Goal: Task Accomplishment & Management: Manage account settings

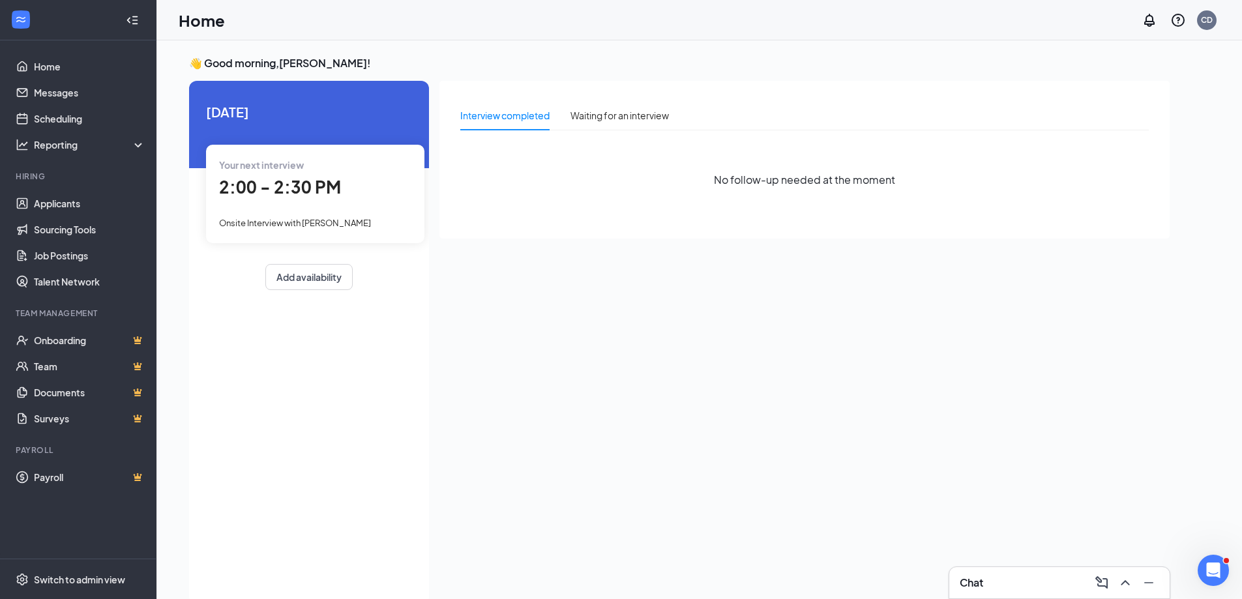
scroll to position [36, 0]
click at [67, 195] on link "Applicants" at bounding box center [89, 203] width 111 height 26
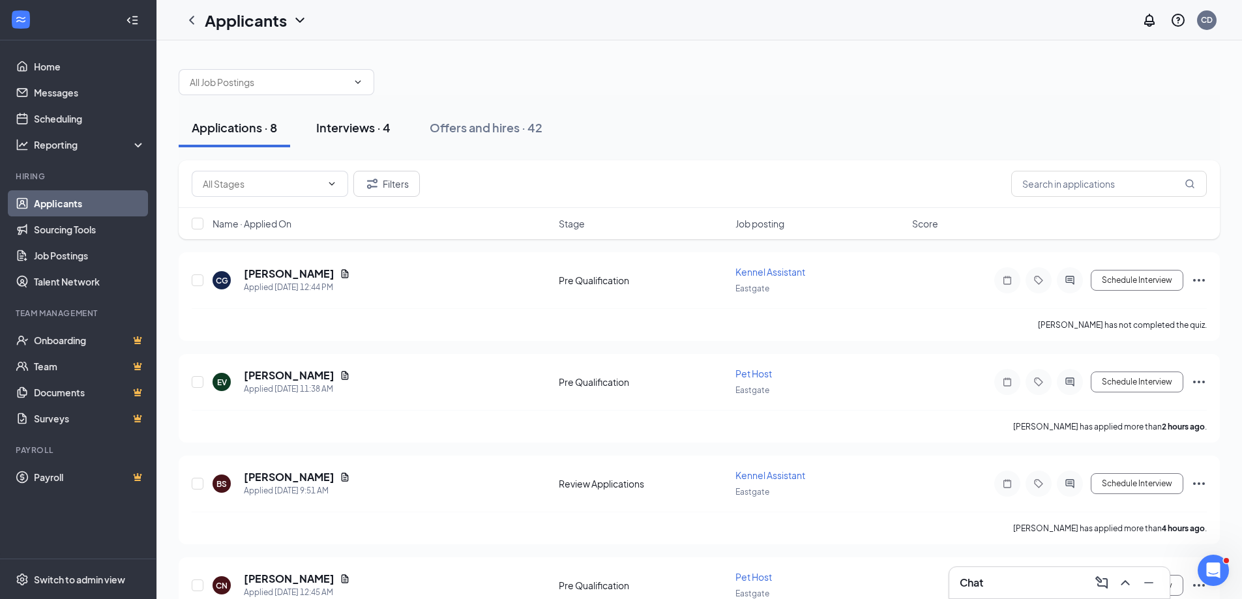
click at [357, 129] on div "Interviews · 4" at bounding box center [353, 127] width 74 height 16
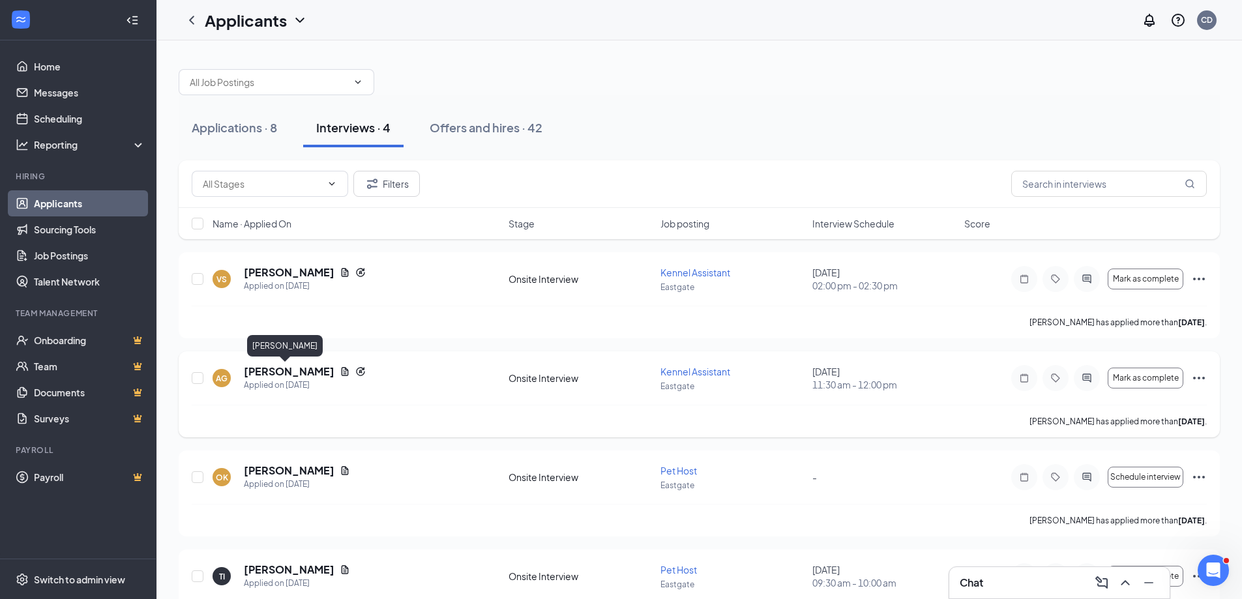
click at [279, 370] on h5 "[PERSON_NAME]" at bounding box center [289, 371] width 91 height 14
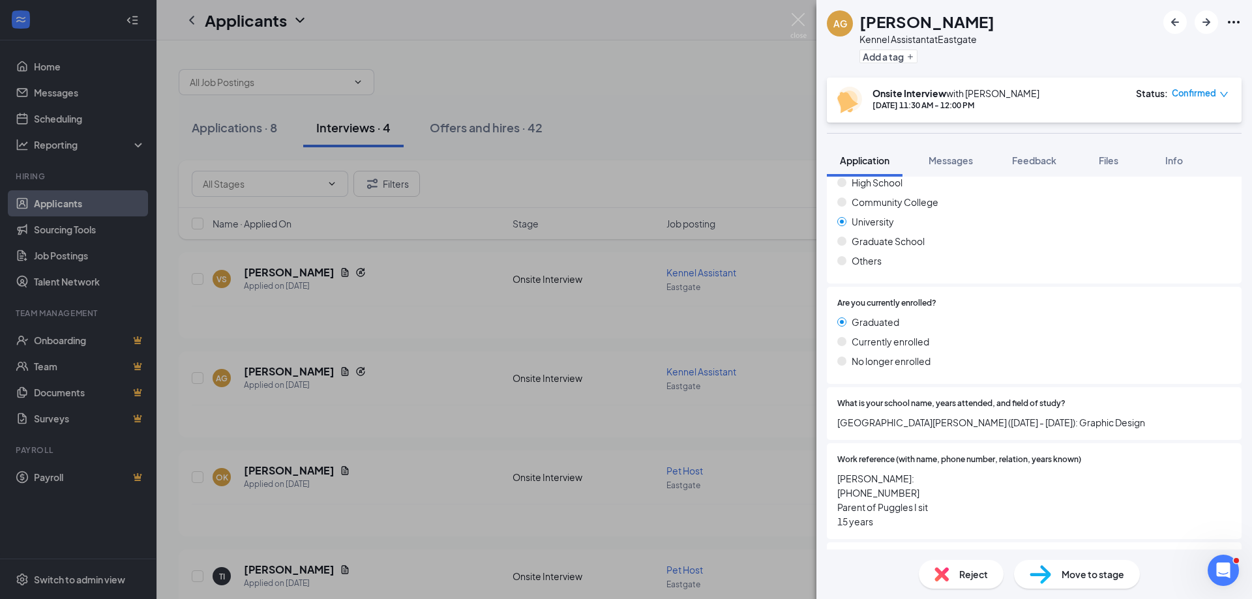
scroll to position [1736, 0]
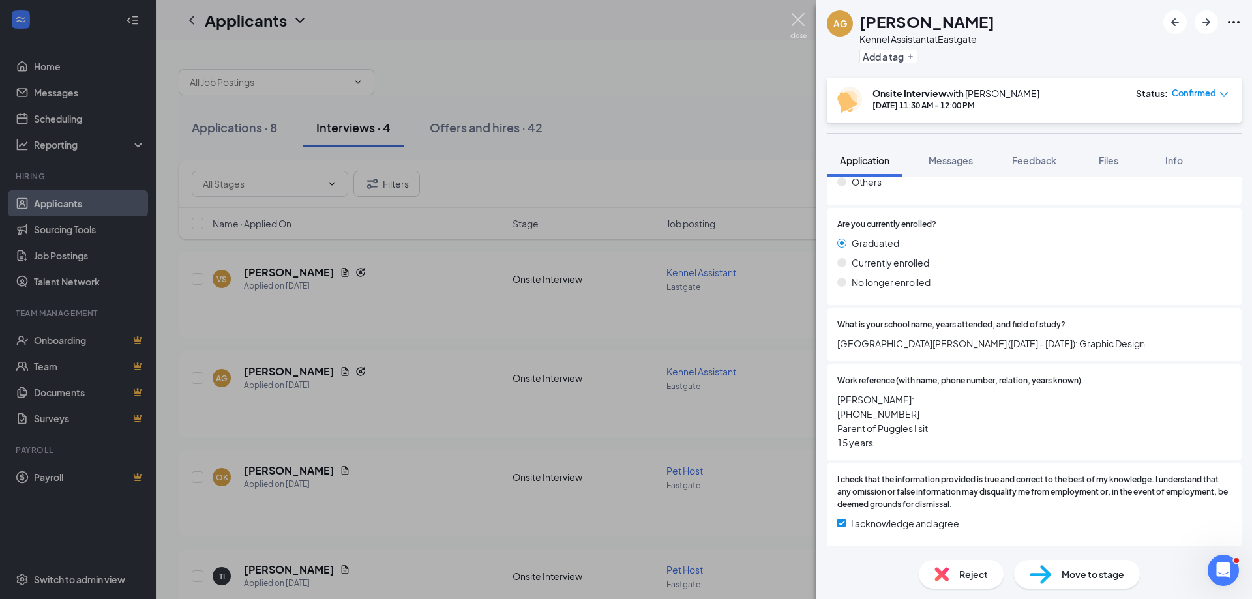
click at [802, 22] on img at bounding box center [798, 25] width 16 height 25
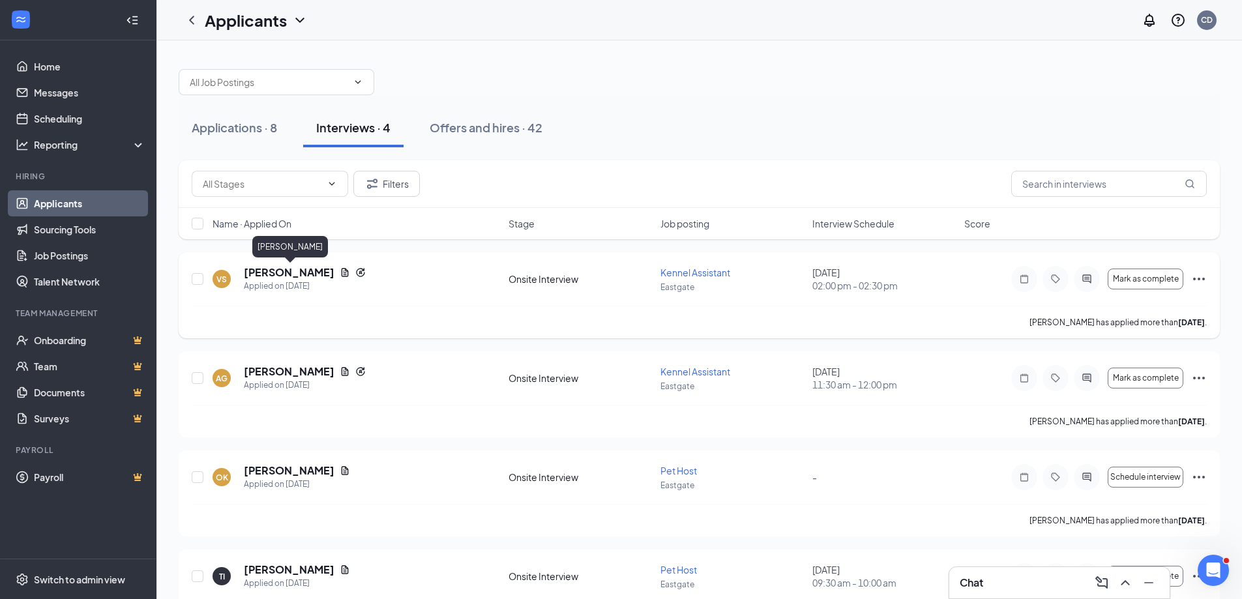
click at [316, 270] on h5 "[PERSON_NAME]" at bounding box center [289, 272] width 91 height 14
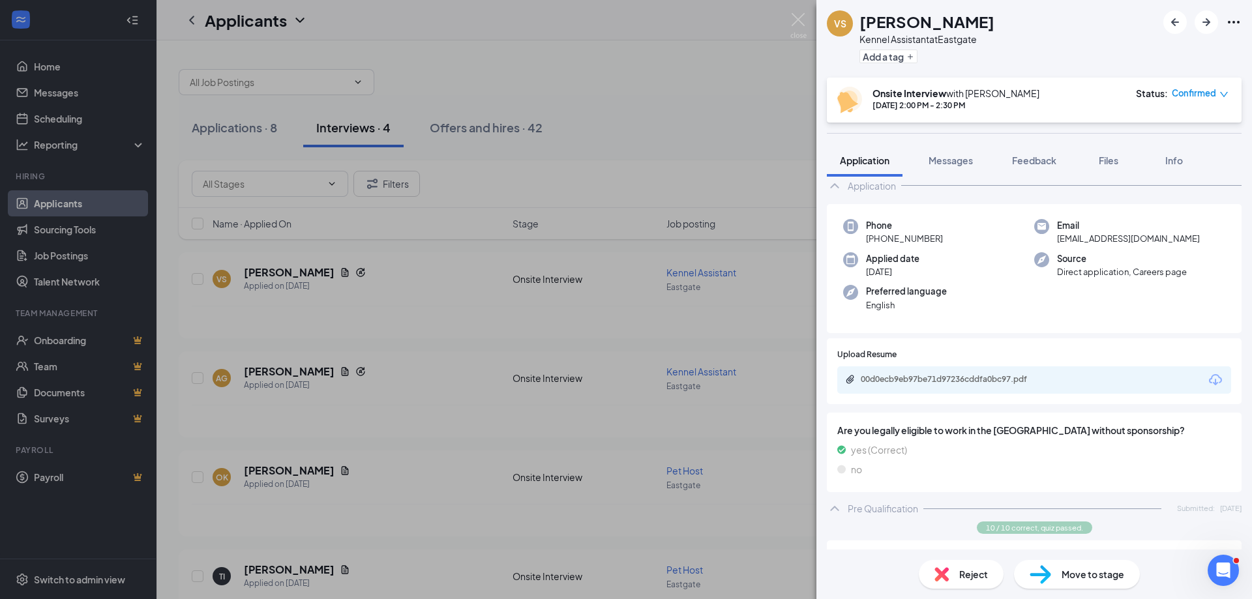
scroll to position [130, 0]
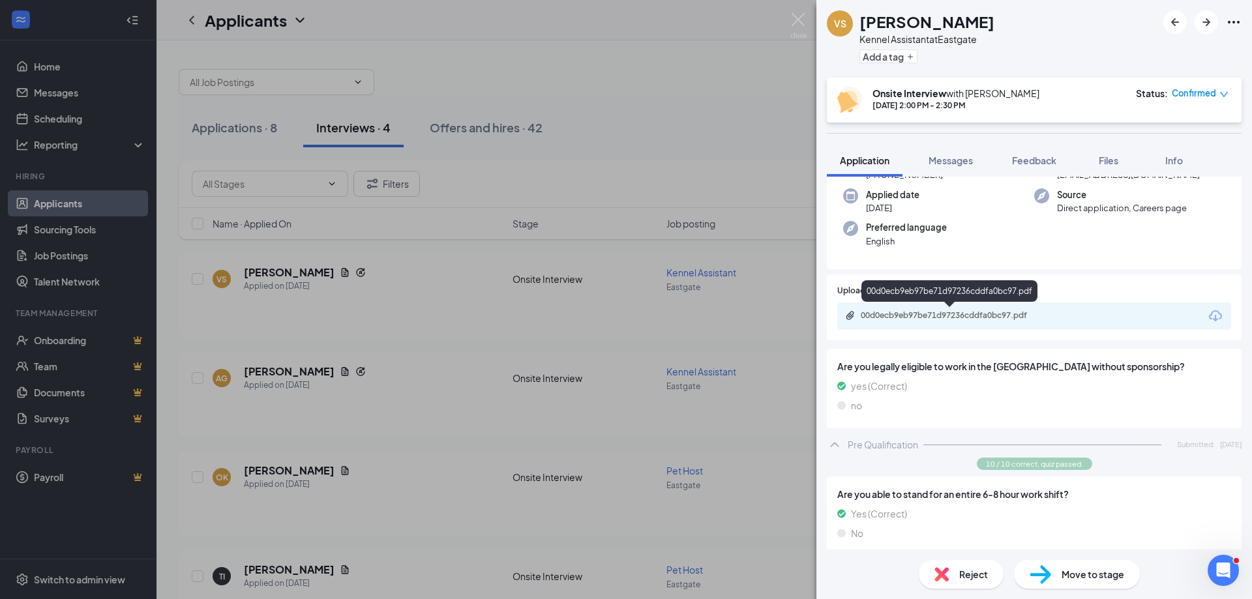
click at [904, 319] on div "00d0ecb9eb97be71d97236cddfa0bc97.pdf" at bounding box center [952, 315] width 183 height 10
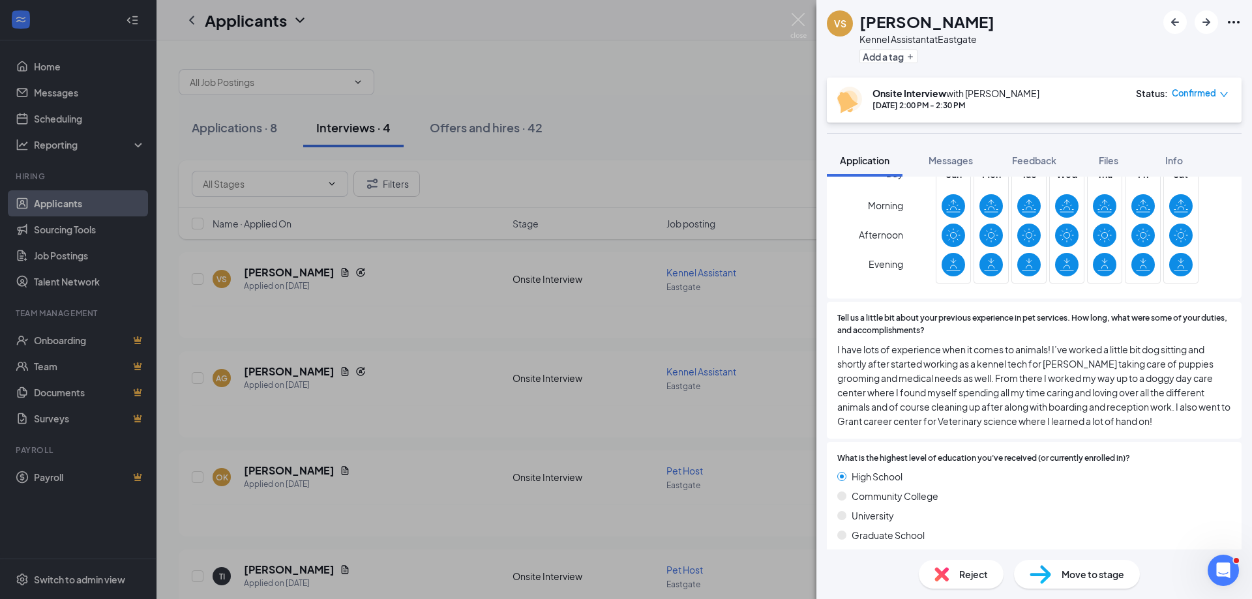
scroll to position [1369, 0]
